Goal: Task Accomplishment & Management: Use online tool/utility

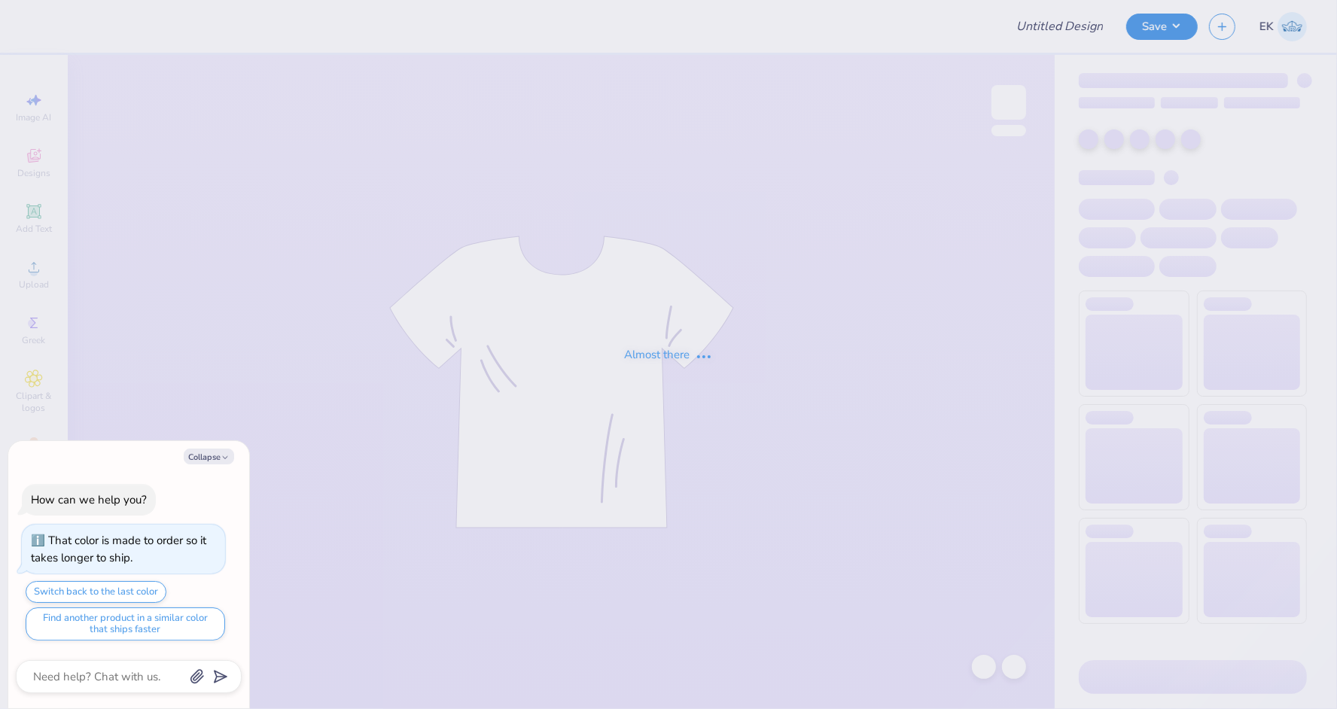
type input "KAxKD Merch"
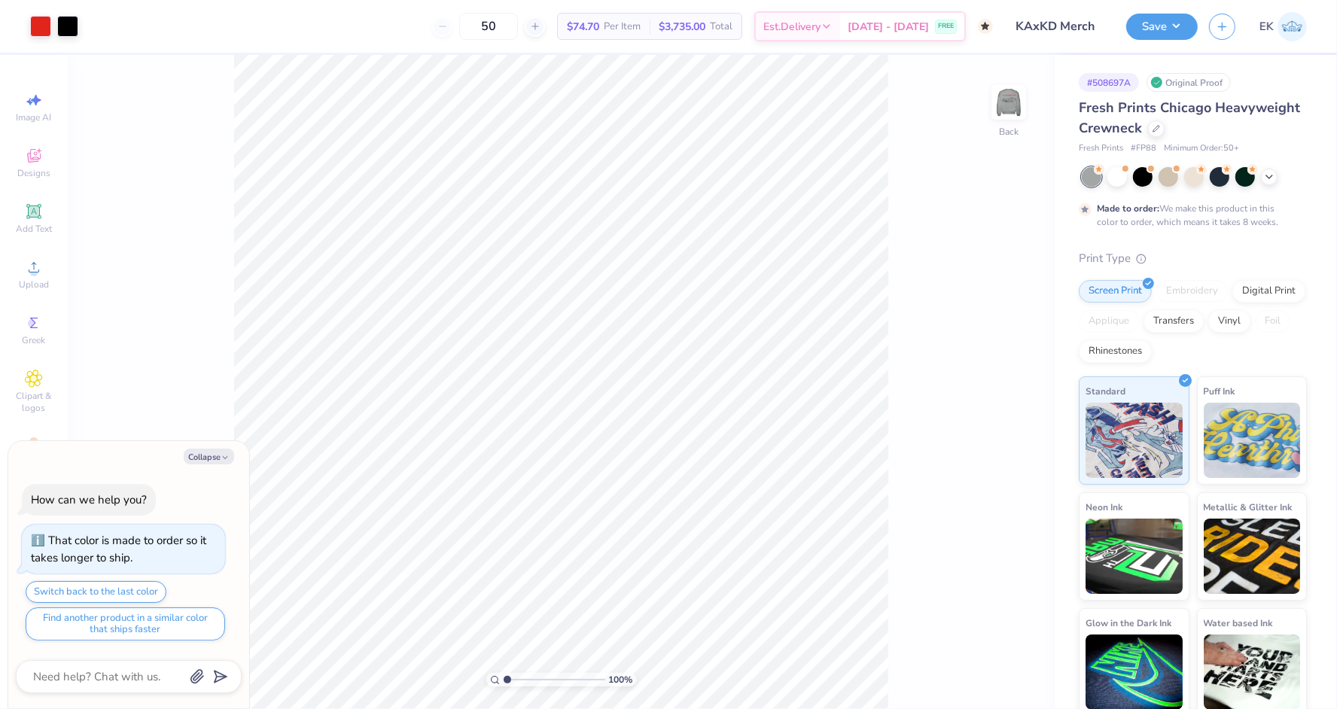
click at [1165, 132] on div "Fresh Prints Chicago Heavyweight Crewneck" at bounding box center [1193, 118] width 228 height 41
click at [1153, 129] on icon at bounding box center [1156, 127] width 6 height 6
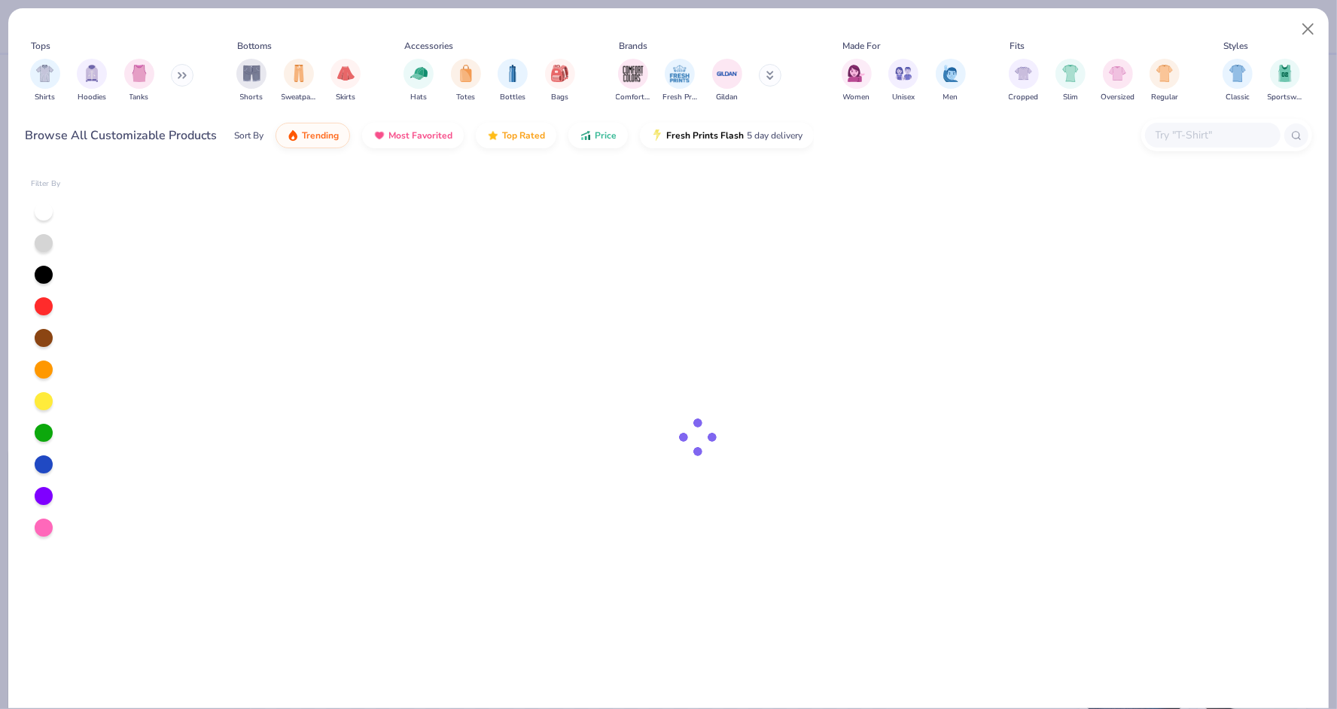
type textarea "x"
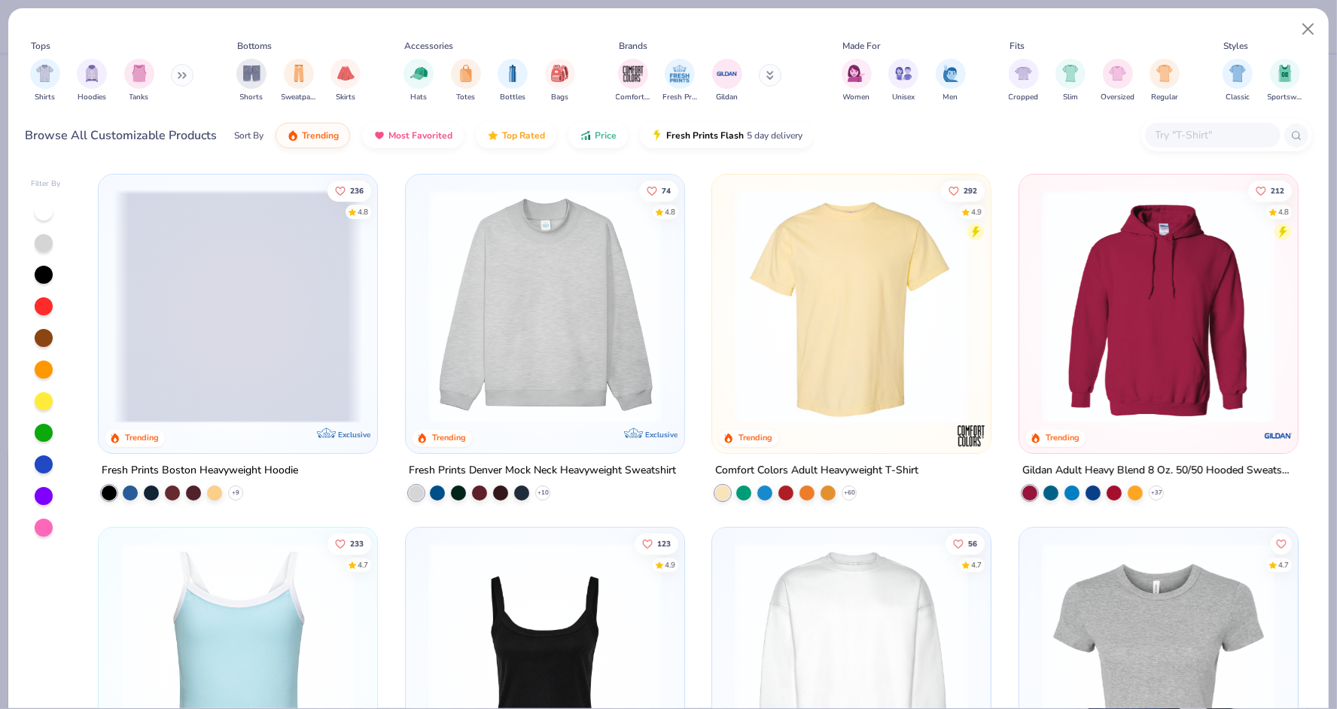
click at [1225, 136] on input "text" at bounding box center [1212, 134] width 116 height 17
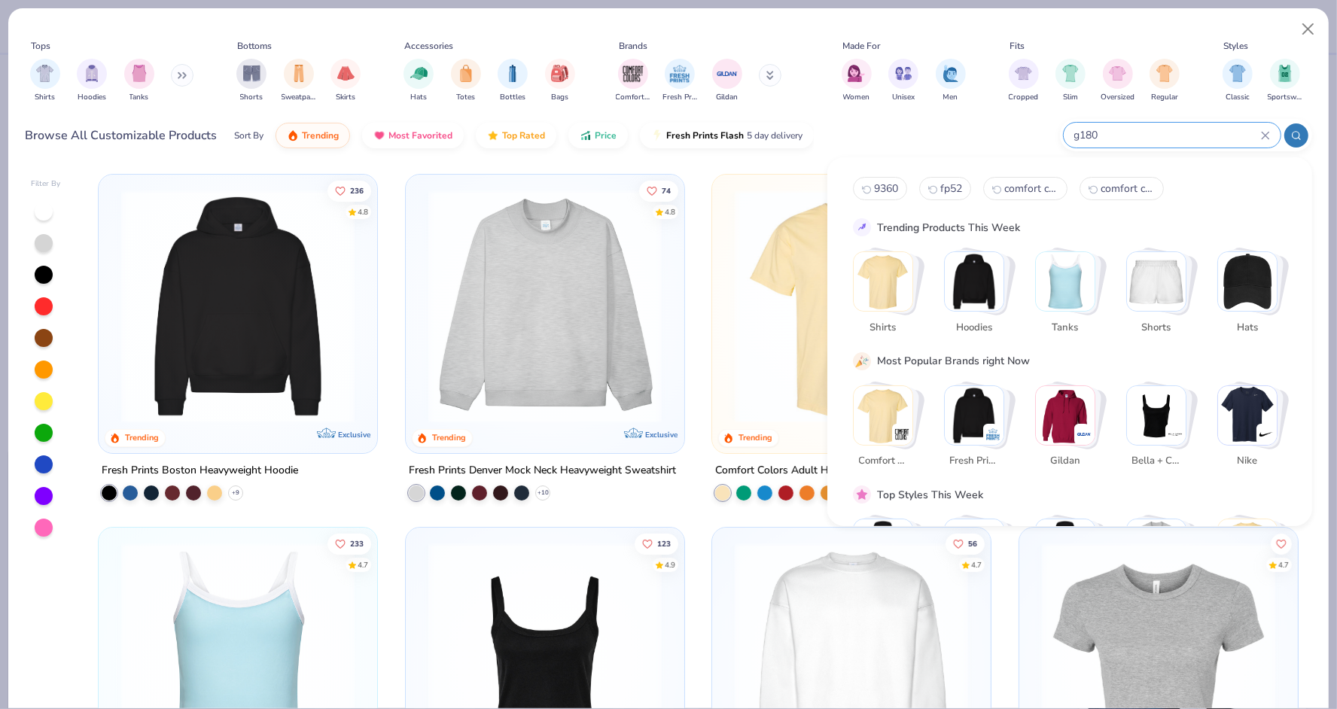
type input "g180"
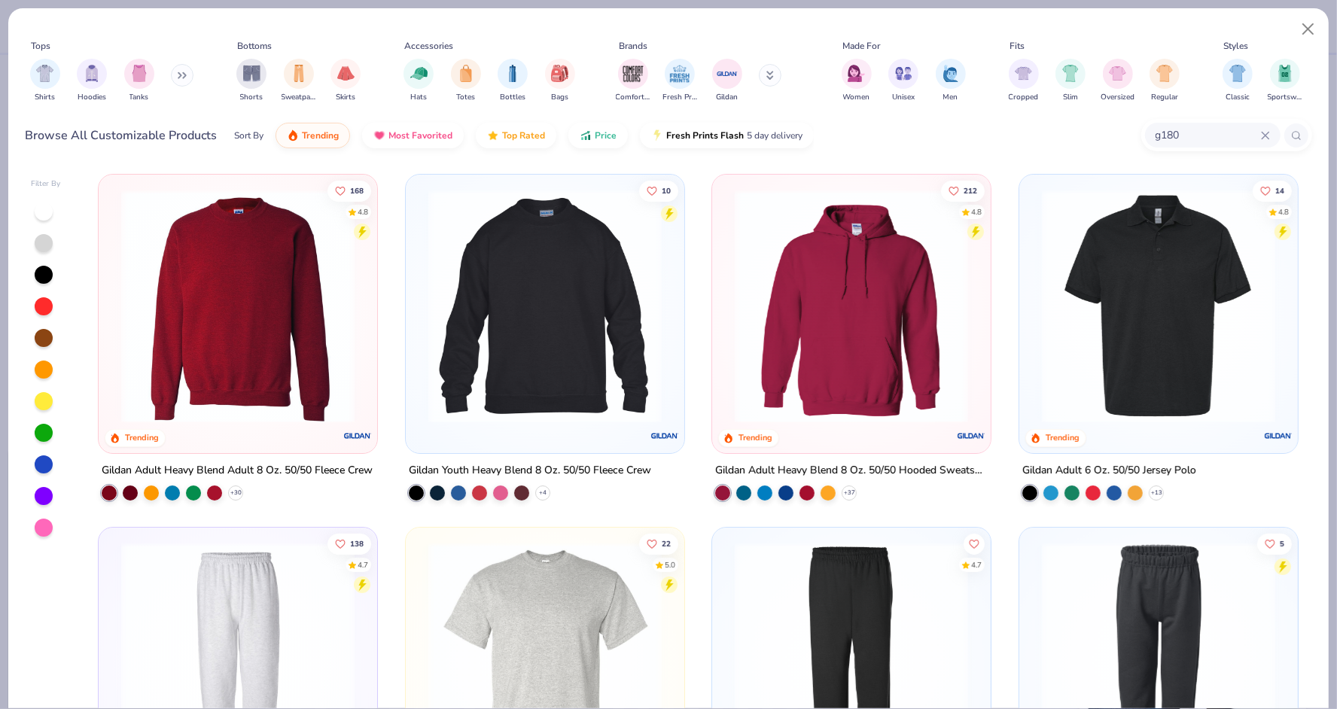
click at [221, 302] on img at bounding box center [238, 306] width 248 height 233
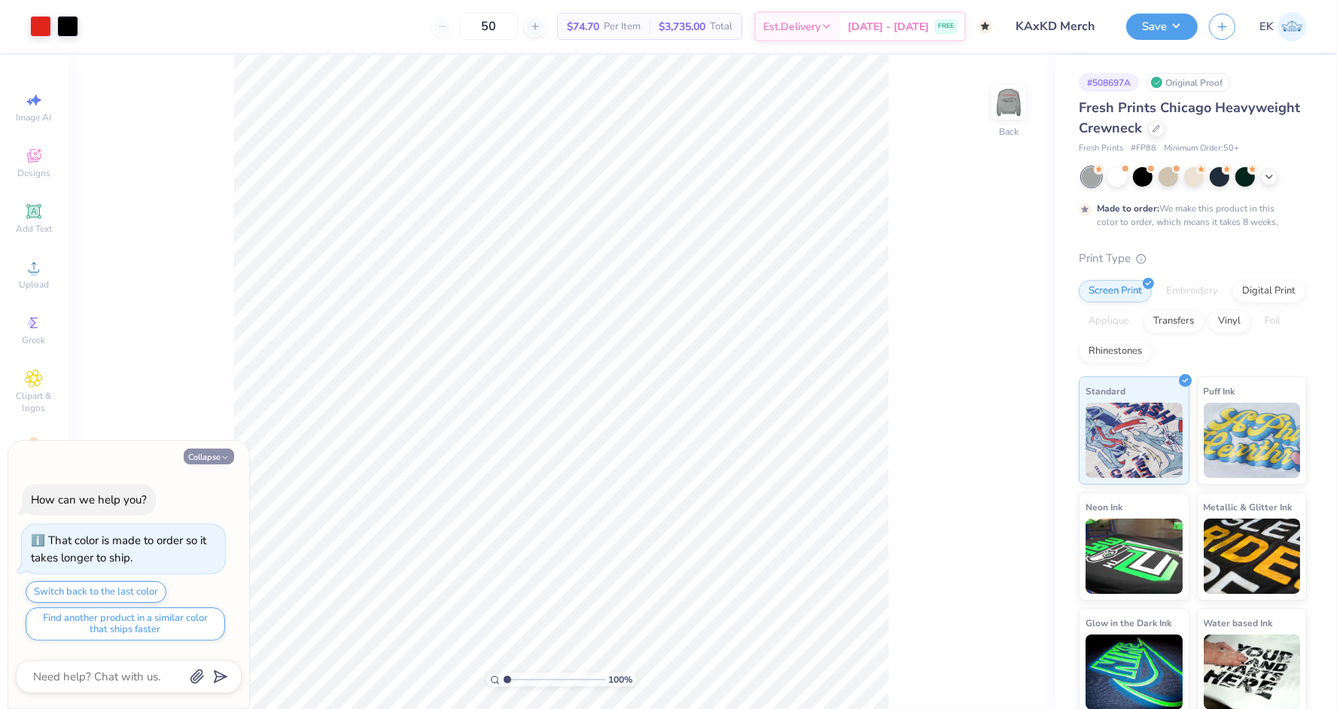
click at [199, 464] on button "Collapse" at bounding box center [209, 457] width 50 height 16
type textarea "x"
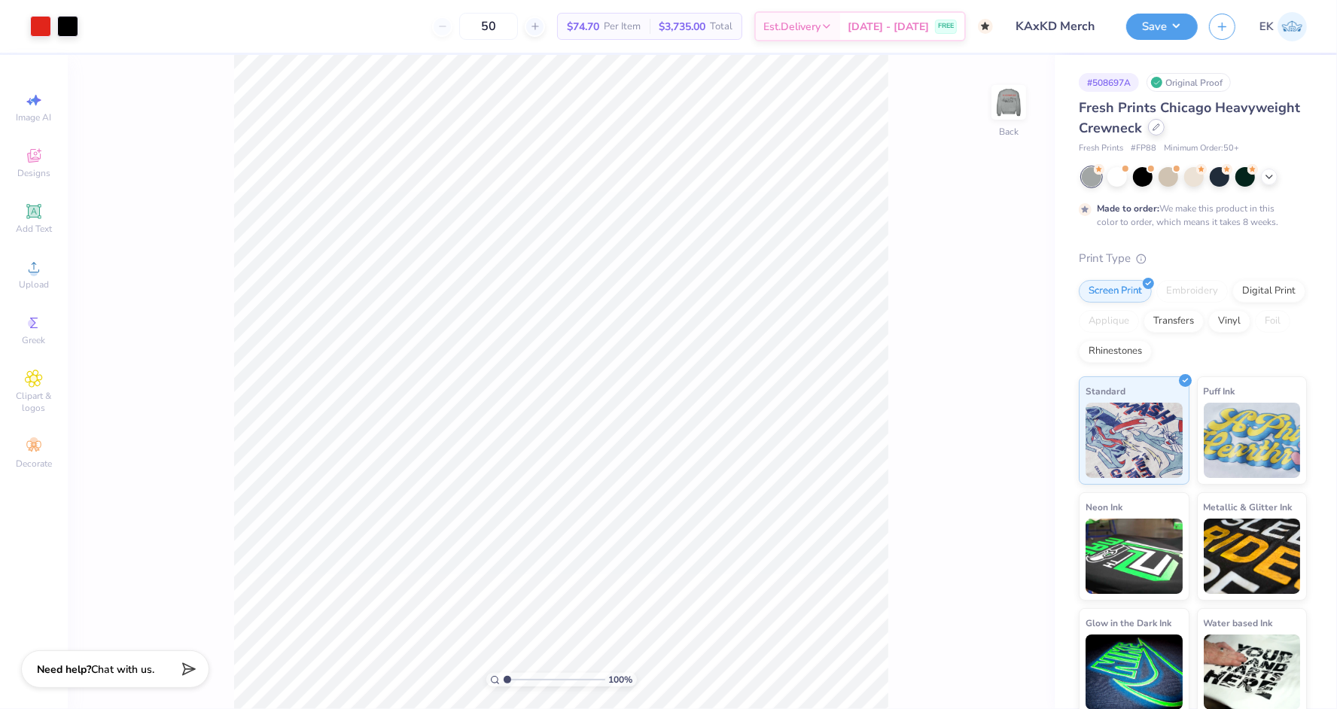
click at [1155, 135] on div at bounding box center [1156, 127] width 17 height 17
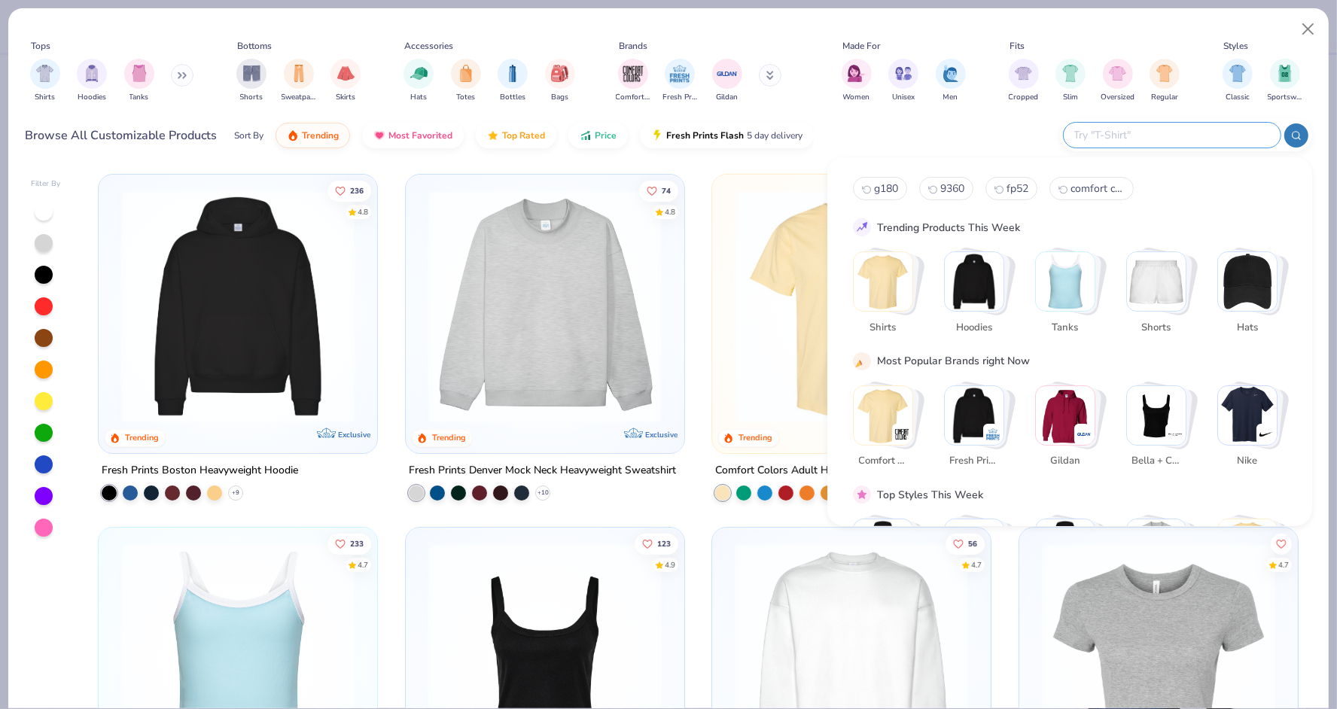
click at [1204, 136] on input "text" at bounding box center [1171, 134] width 197 height 17
type input "g180"
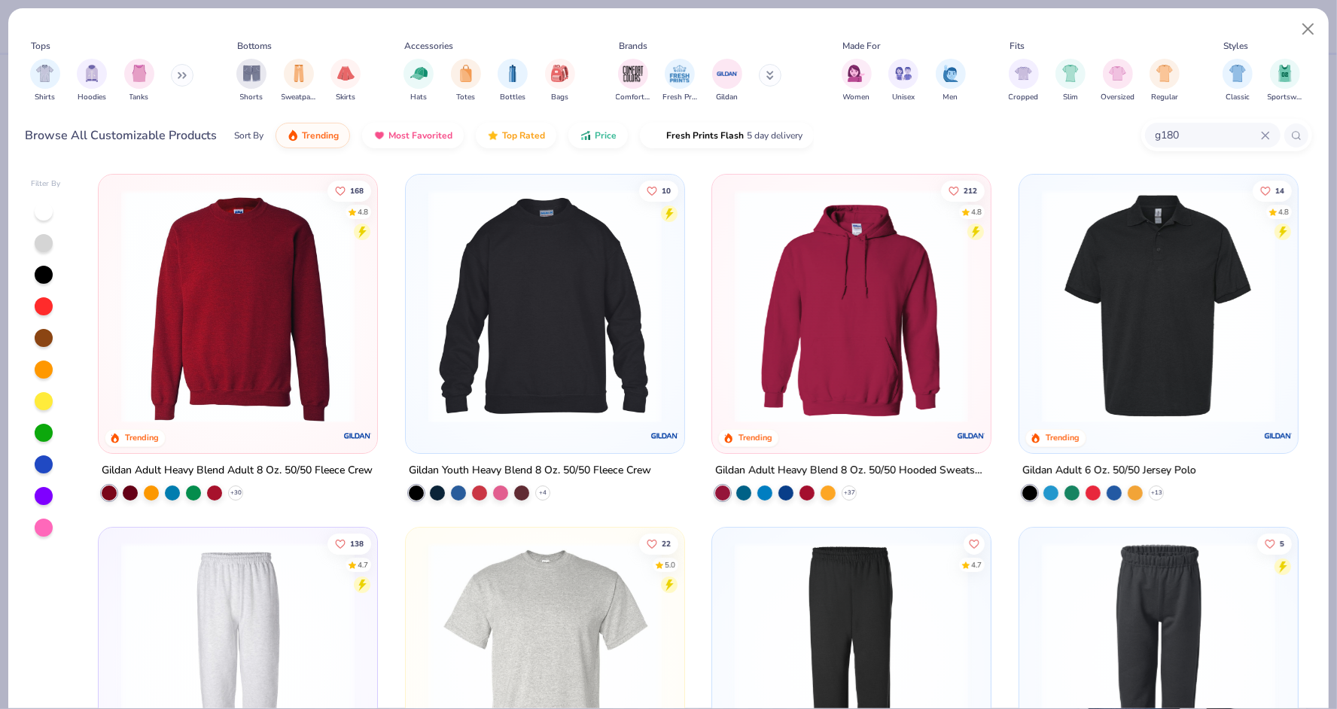
click at [269, 302] on img at bounding box center [238, 306] width 248 height 233
